Goal: Check status: Check status

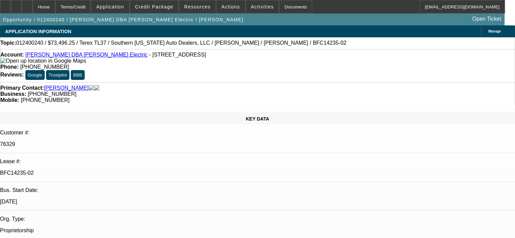
select select "0"
select select "6"
select select "0"
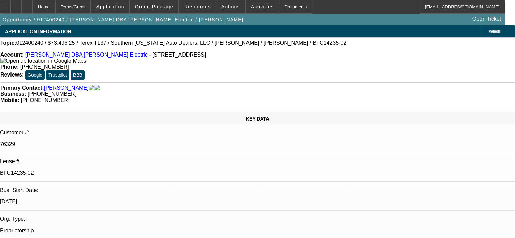
select select "0"
select select "6"
select select "0"
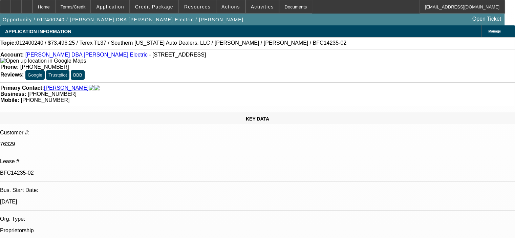
select select "0"
select select "6"
click at [164, 4] on span "Credit Package" at bounding box center [154, 6] width 38 height 5
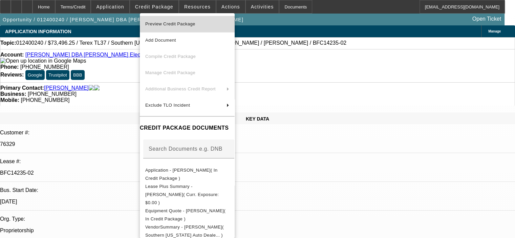
click at [163, 26] on span "Preview Credit Package" at bounding box center [170, 23] width 50 height 5
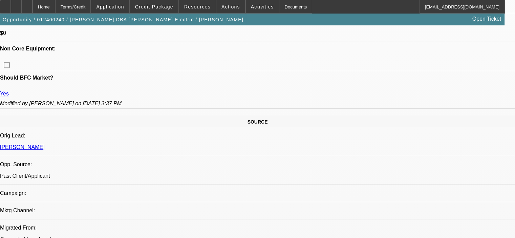
scroll to position [339, 0]
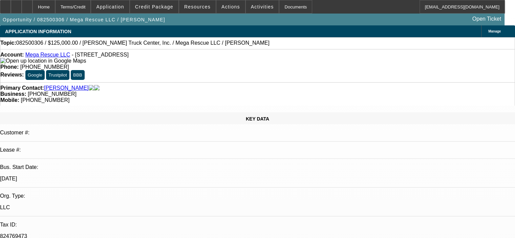
select select "0"
select select "2"
select select "0.1"
select select "4"
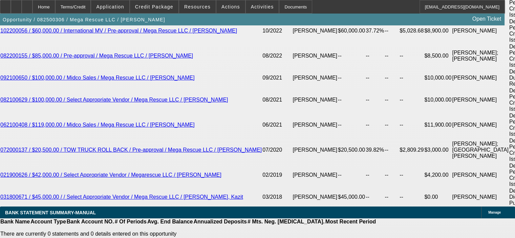
scroll to position [2, 0]
click at [160, 8] on span "Credit Package" at bounding box center [154, 6] width 38 height 5
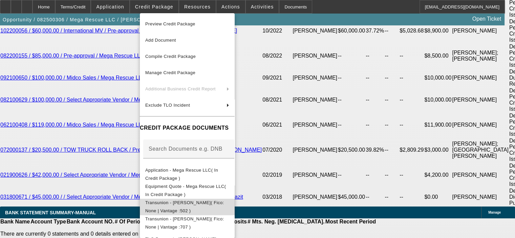
click at [219, 200] on span "Transunion - [PERSON_NAME]( Fico: None | Vantage :502 )" at bounding box center [187, 207] width 84 height 16
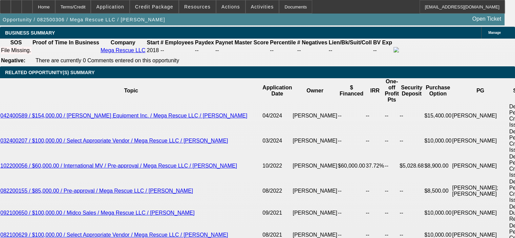
scroll to position [1083, 0]
